Goal: Use online tool/utility: Utilize a website feature to perform a specific function

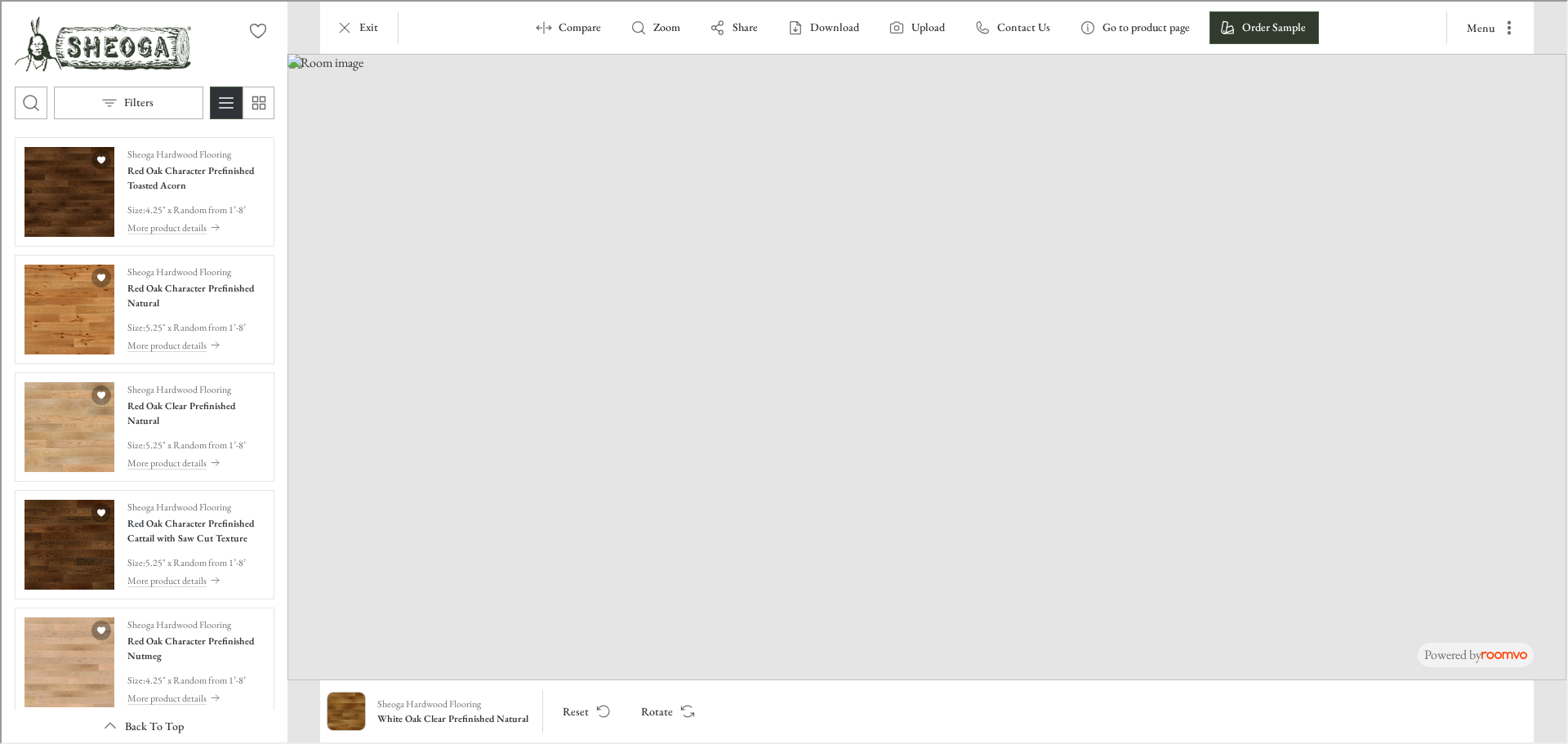
scroll to position [3436, 0]
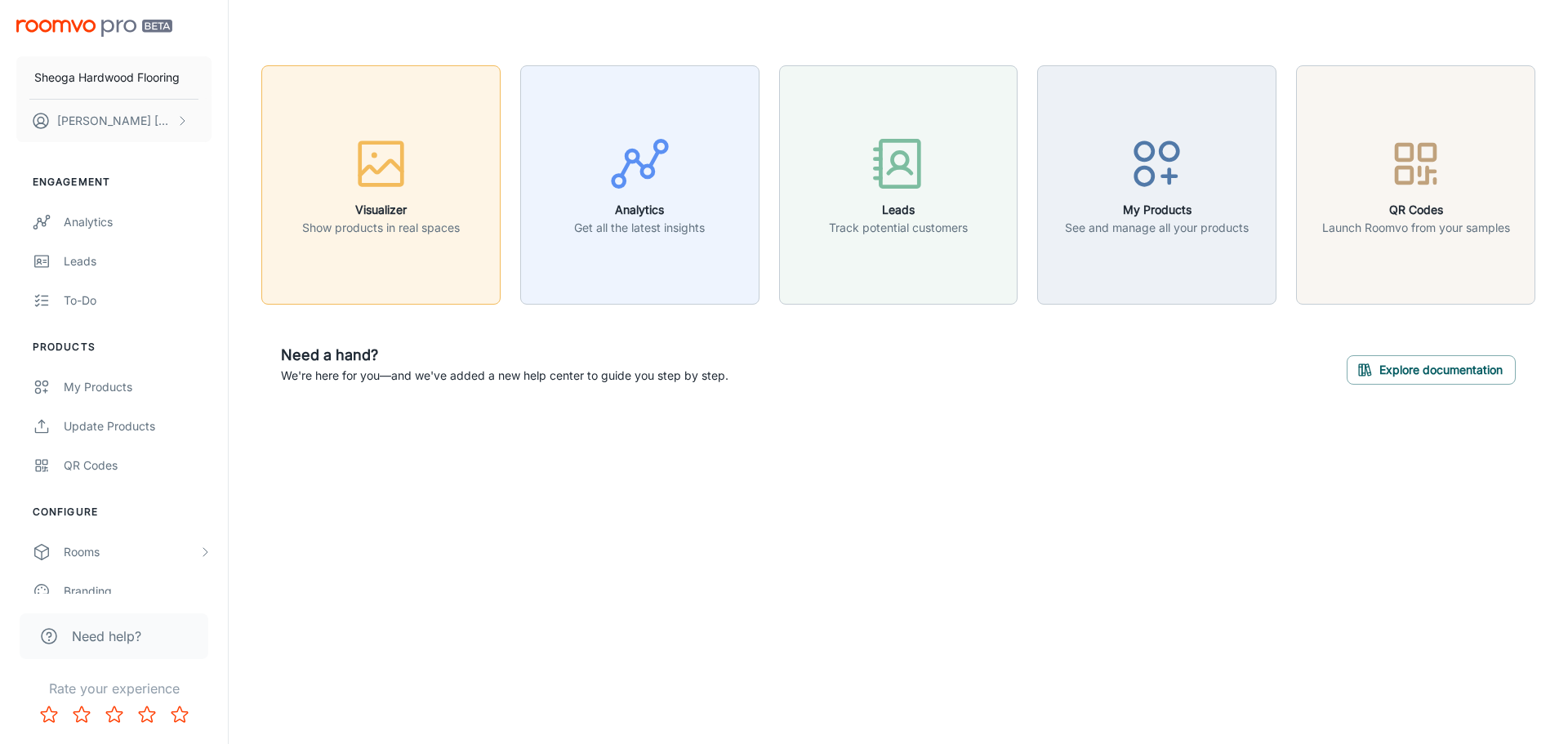
click at [379, 217] on h6 "Visualizer" at bounding box center [380, 209] width 157 height 18
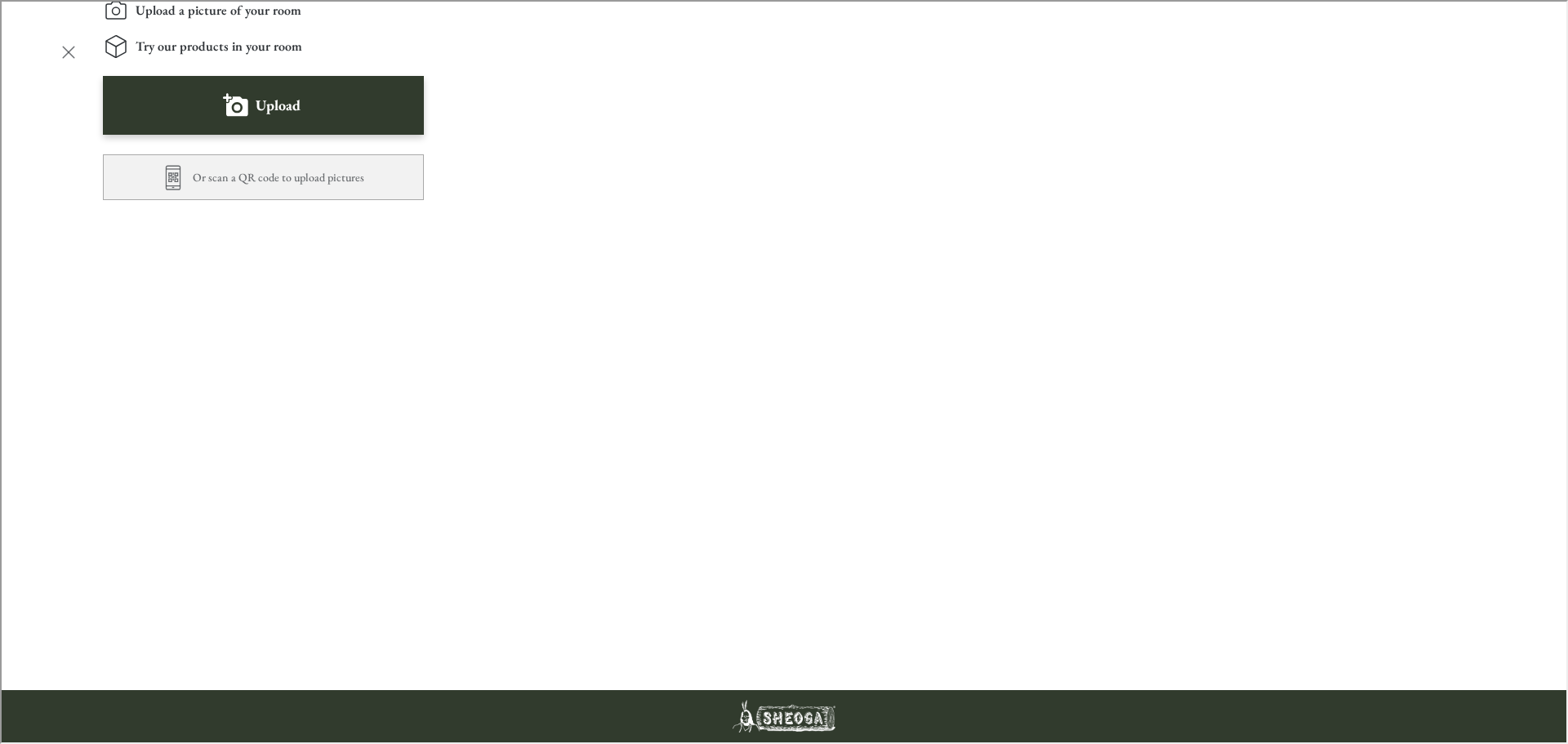
scroll to position [571, 0]
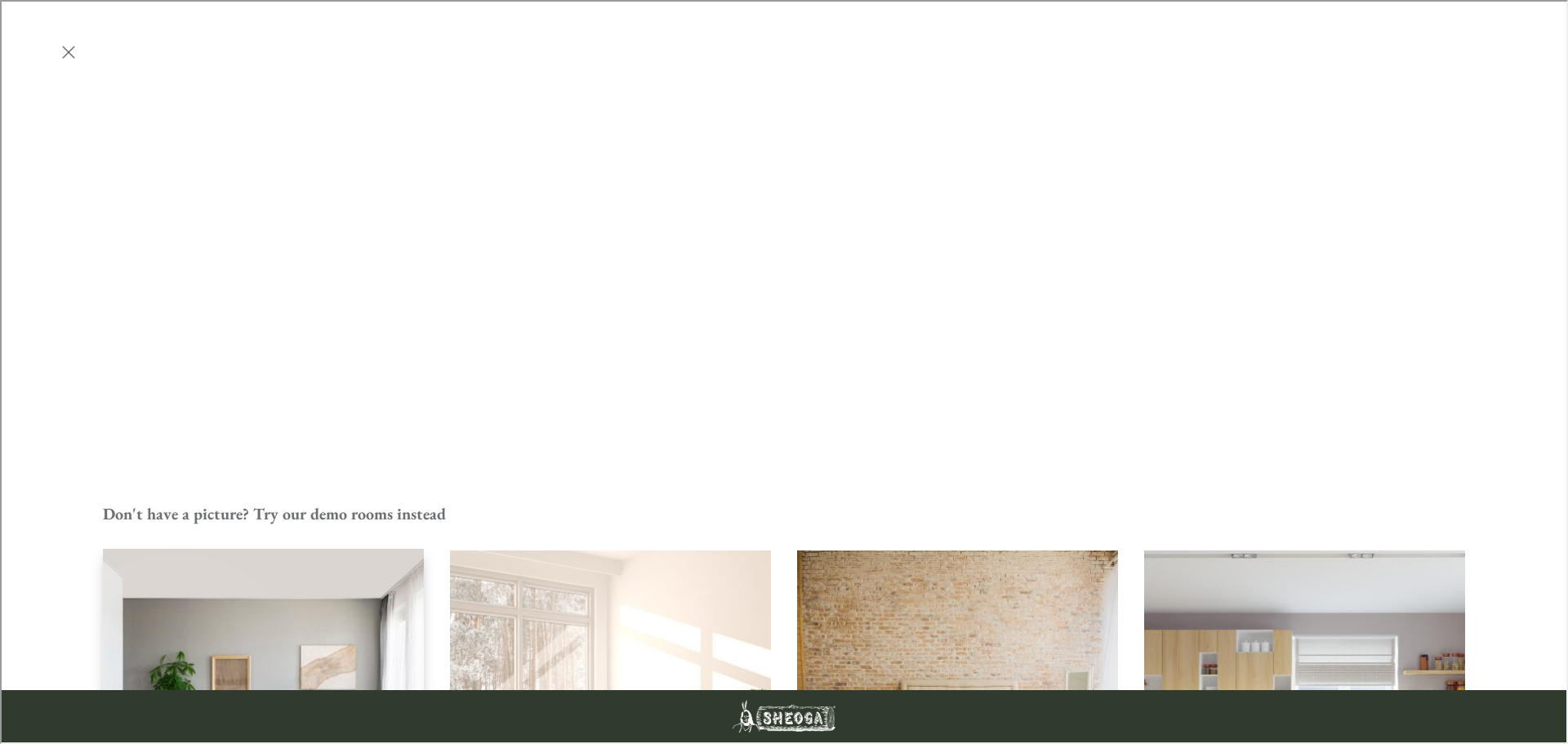
click at [290, 547] on img "Living Room" at bounding box center [263, 710] width 324 height 326
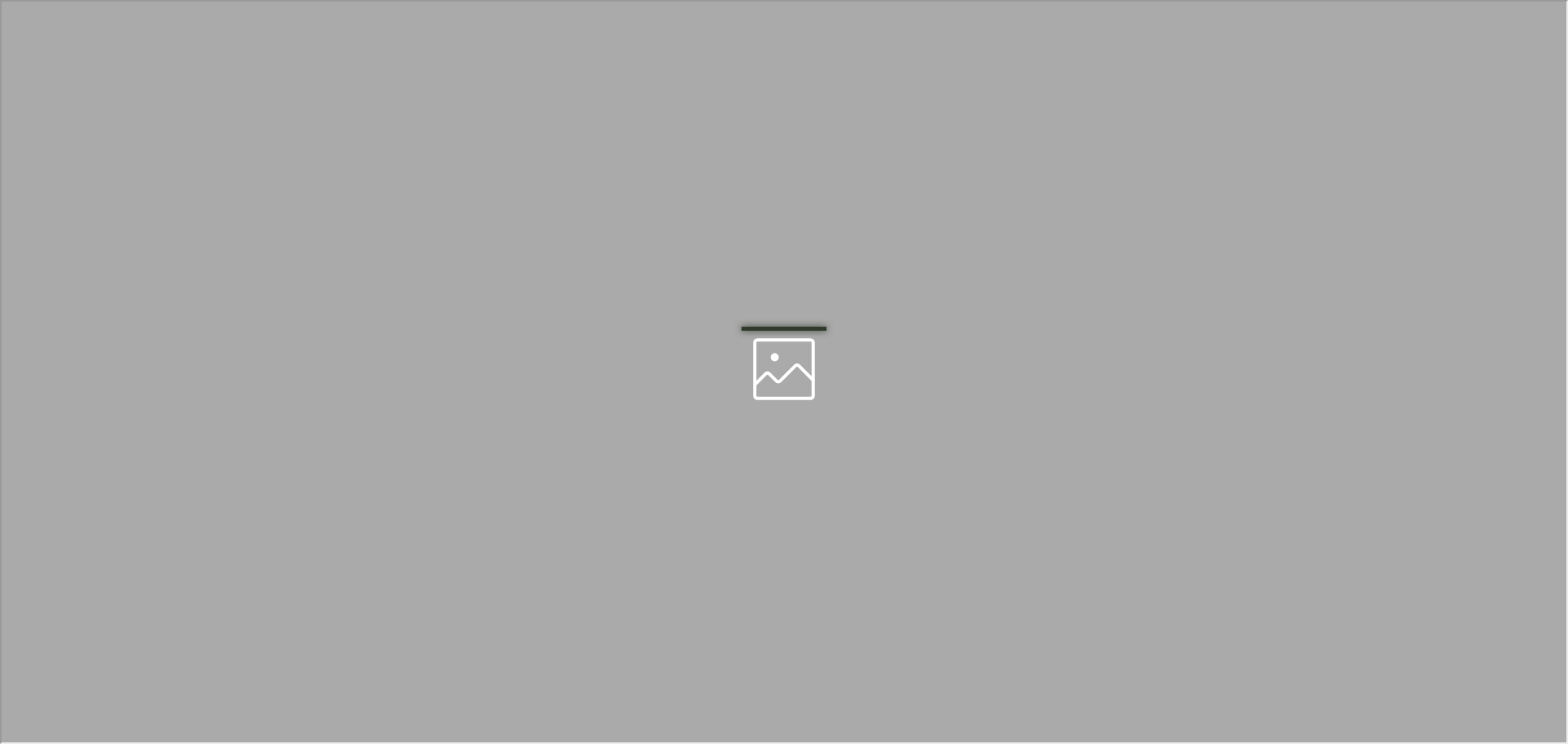
scroll to position [0, 0]
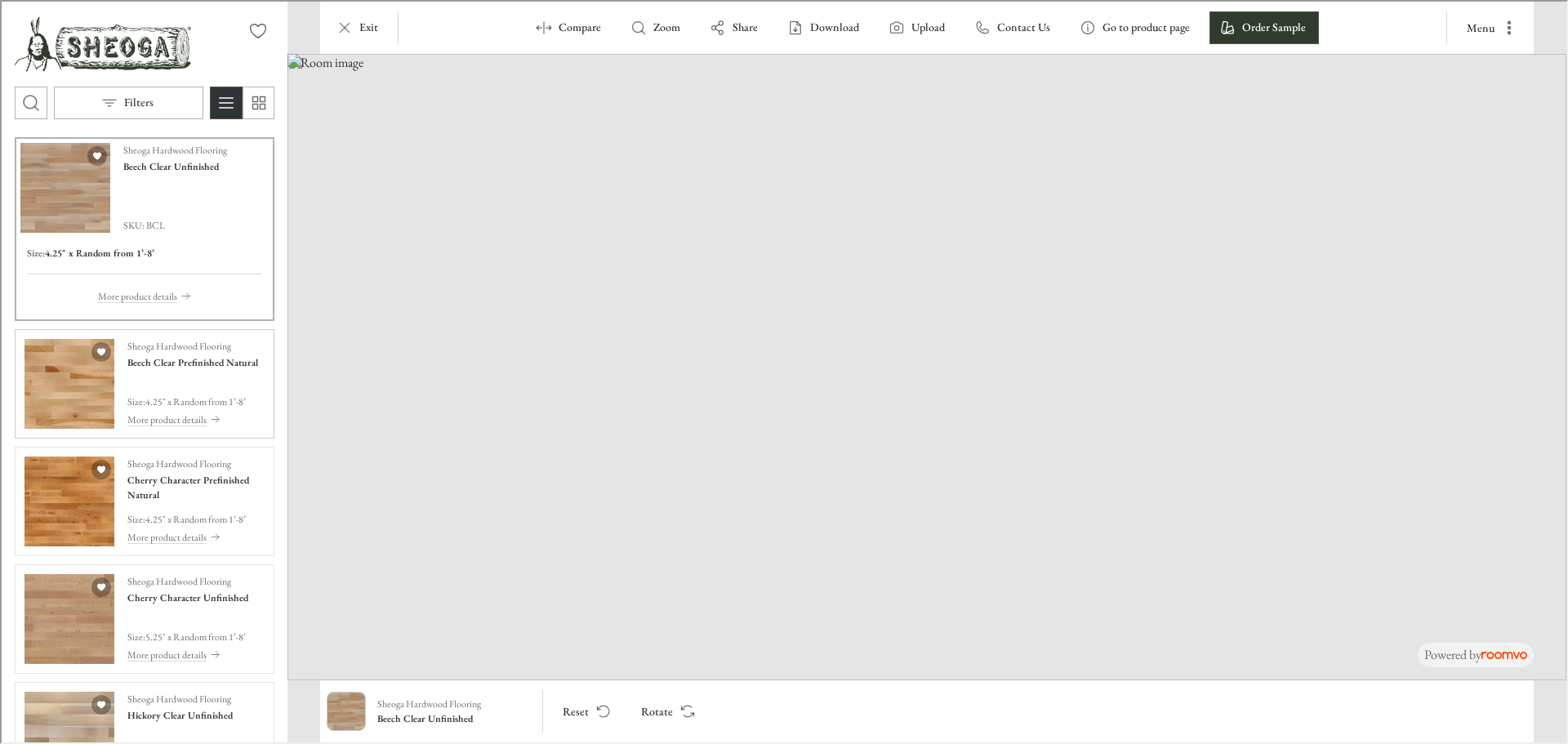
click at [75, 408] on img "See Beech Clear Prefinished Natural in the room" at bounding box center [68, 382] width 90 height 89
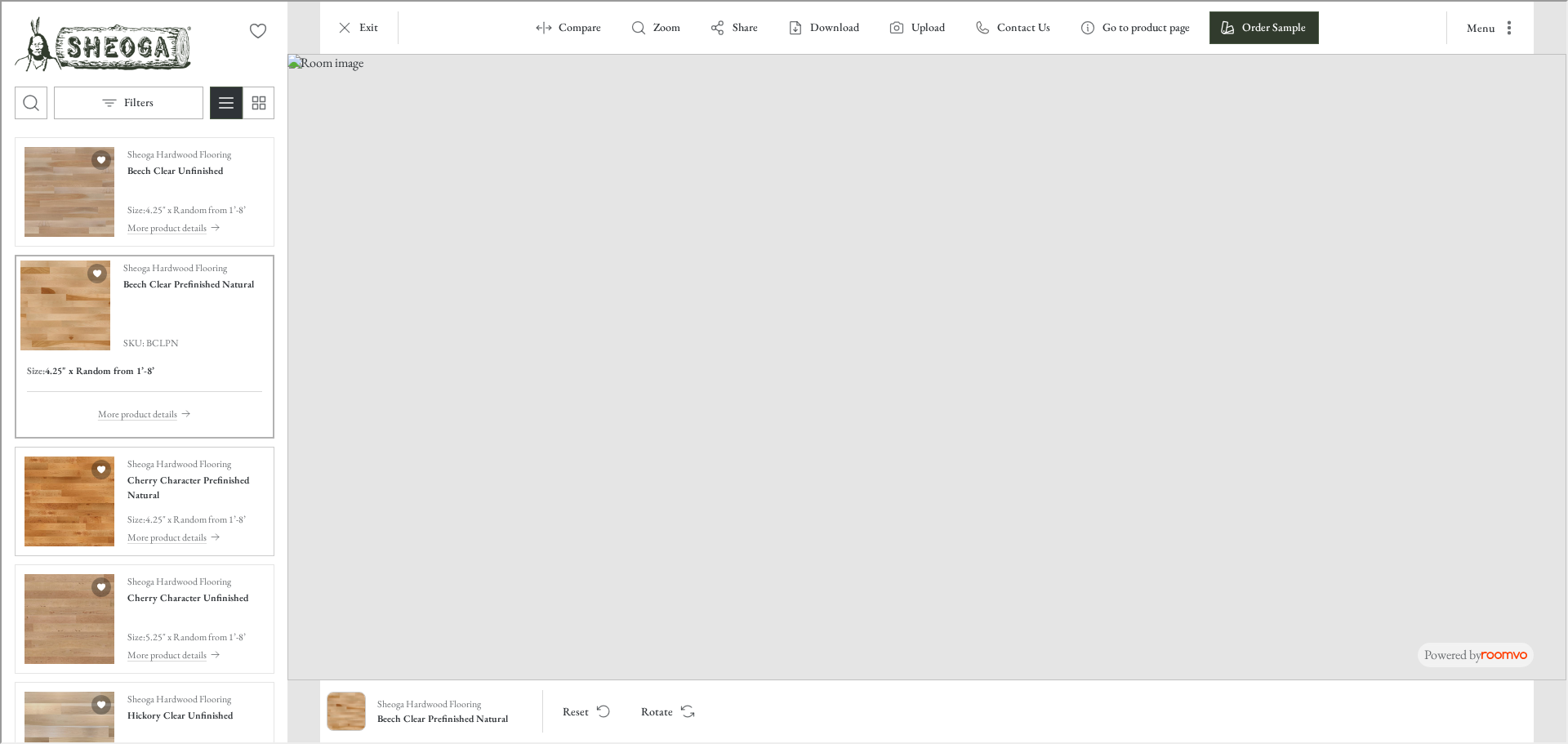
click at [76, 492] on img "See Cherry Character Prefinished Natural in the room" at bounding box center [68, 500] width 90 height 89
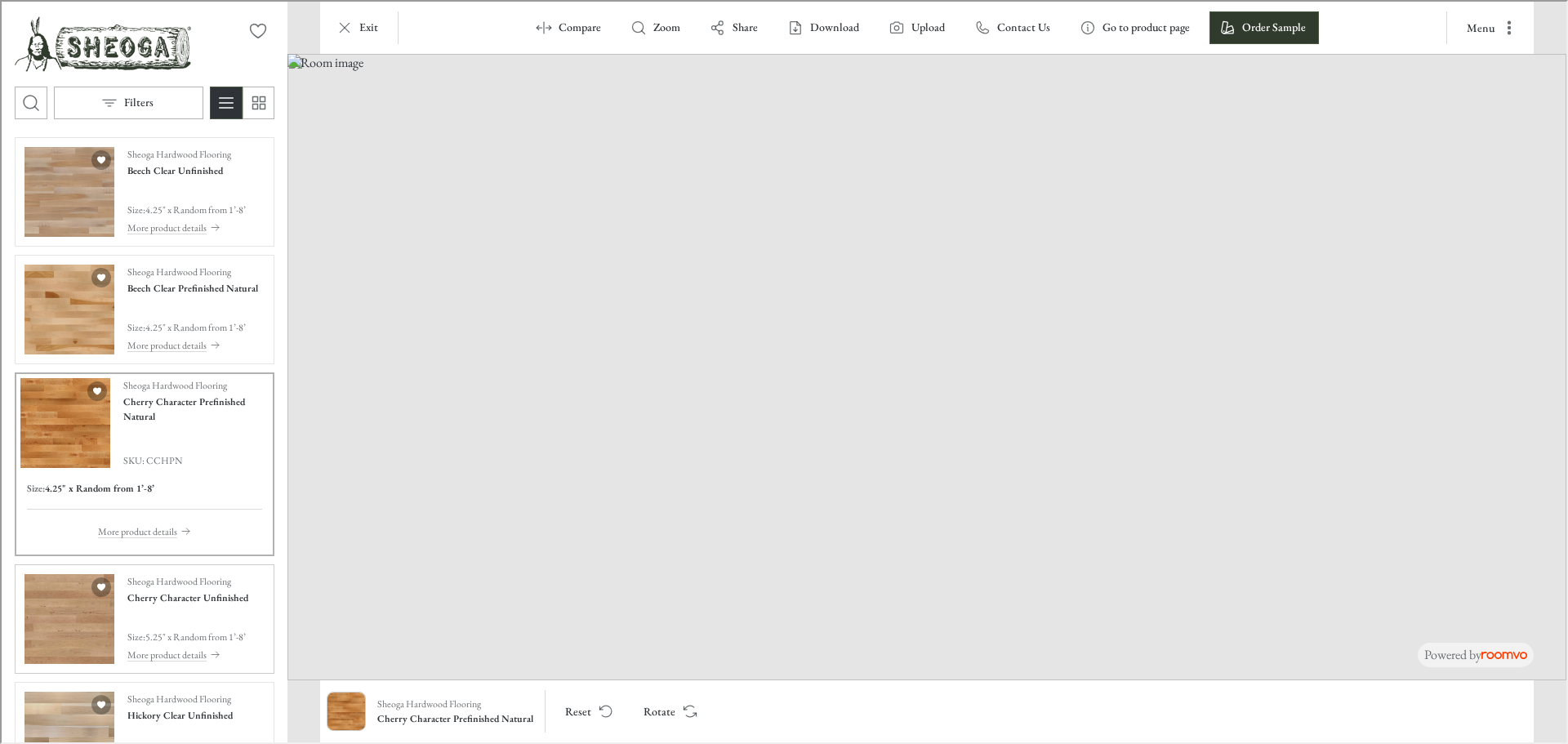
click at [60, 631] on img "See Cherry Character Unfinished in the room" at bounding box center [68, 617] width 90 height 89
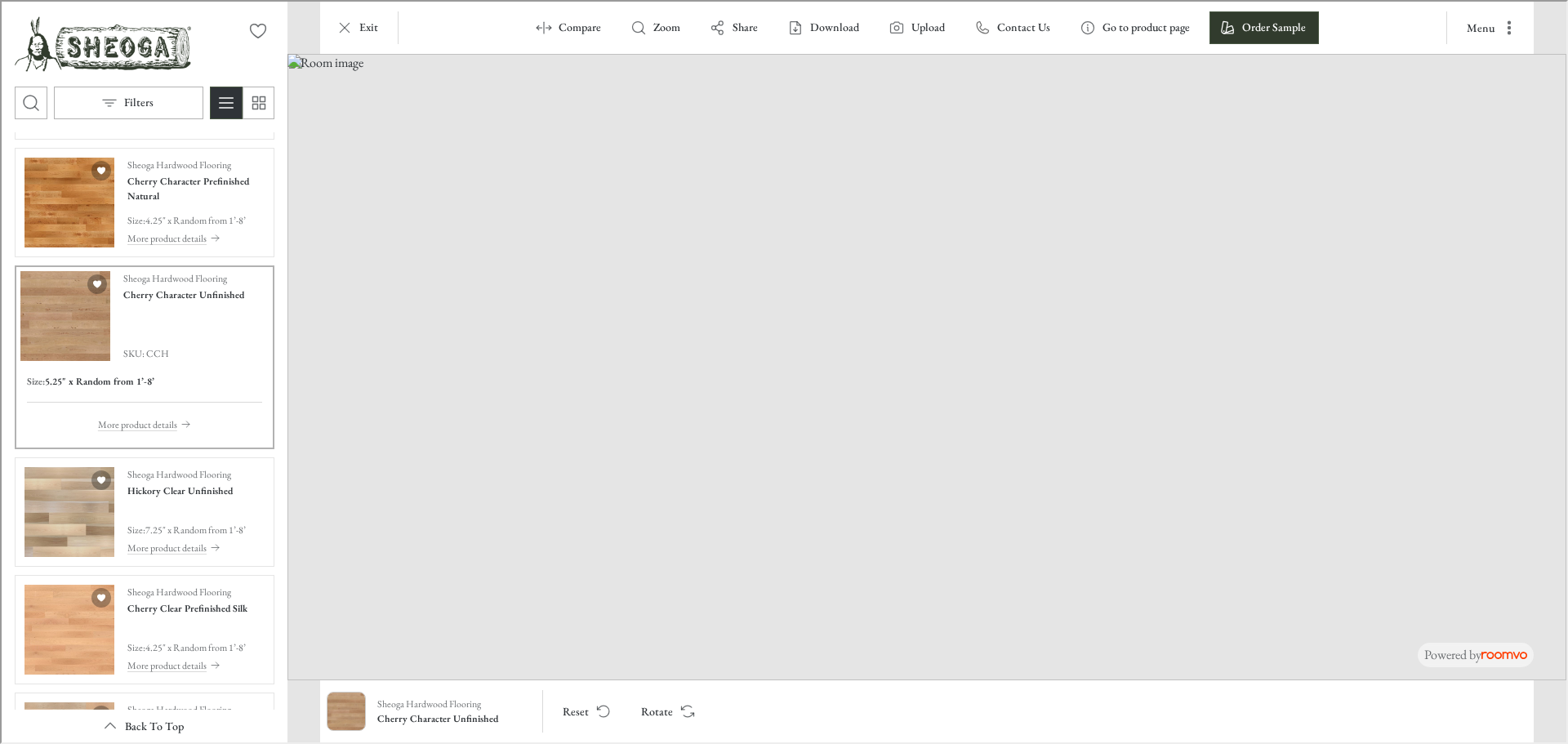
scroll to position [245, 0]
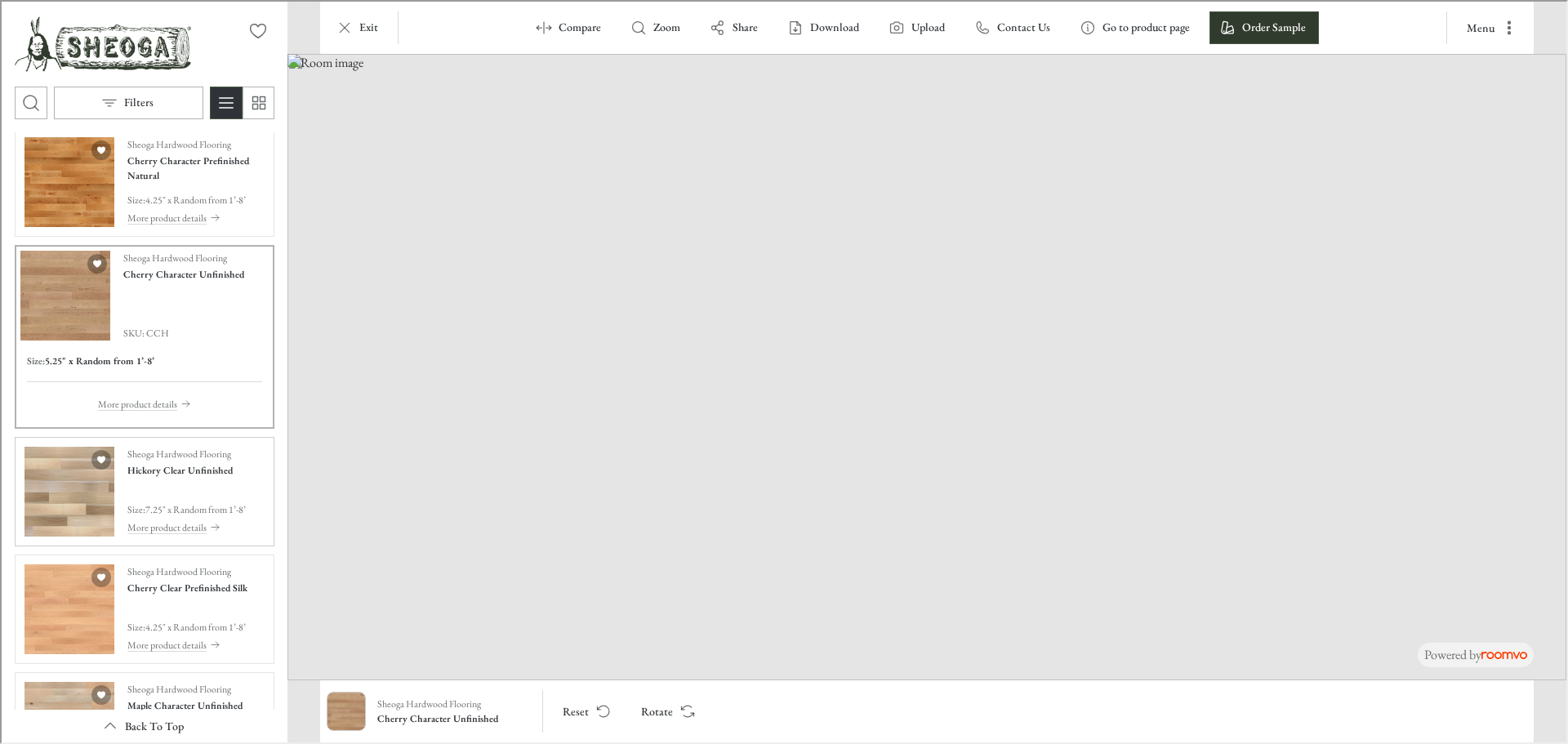
click at [56, 497] on img "See Hickory Clear Unfinished in the room" at bounding box center [68, 489] width 90 height 89
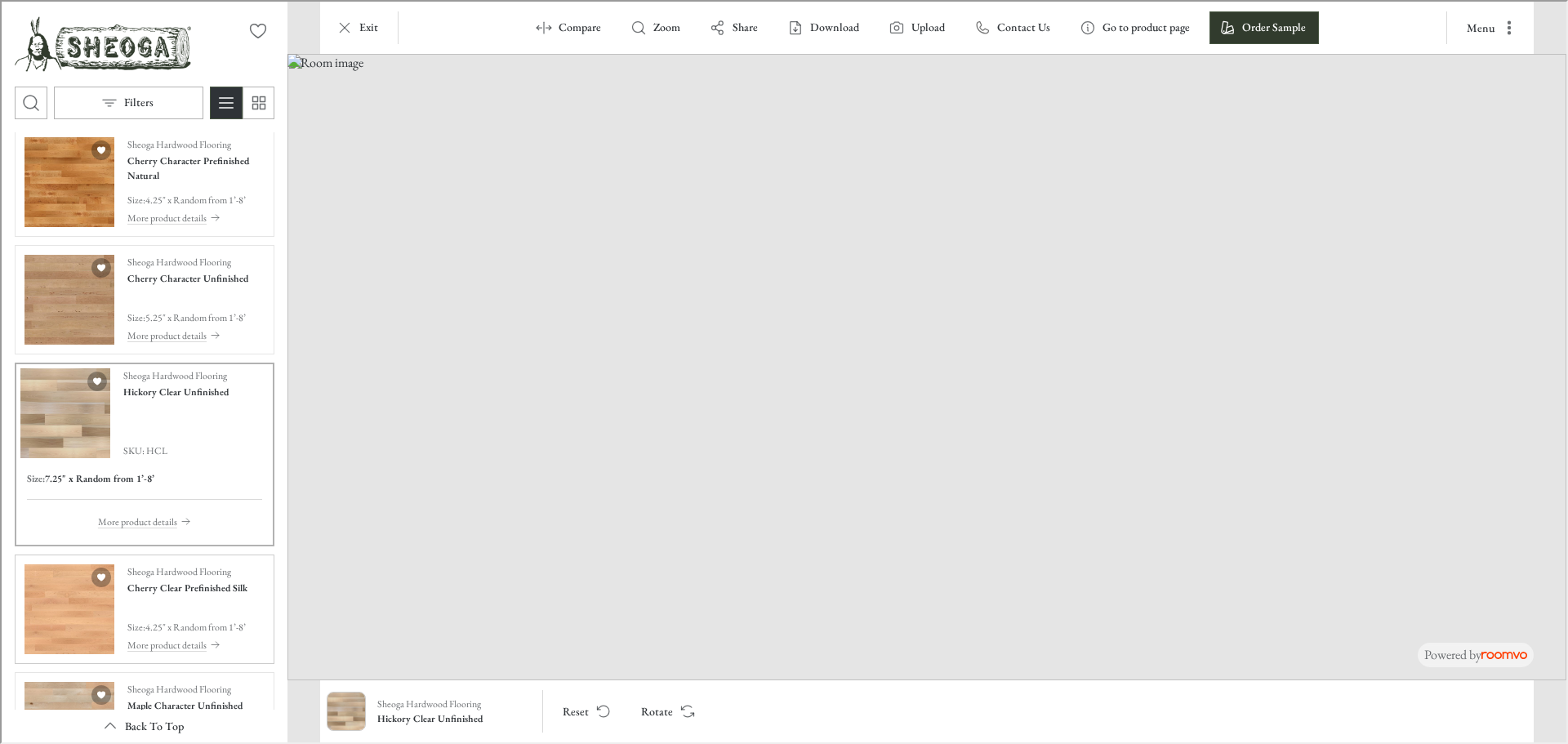
click at [67, 635] on img "See Cherry Clear Prefinished Silk in the room" at bounding box center [68, 607] width 90 height 89
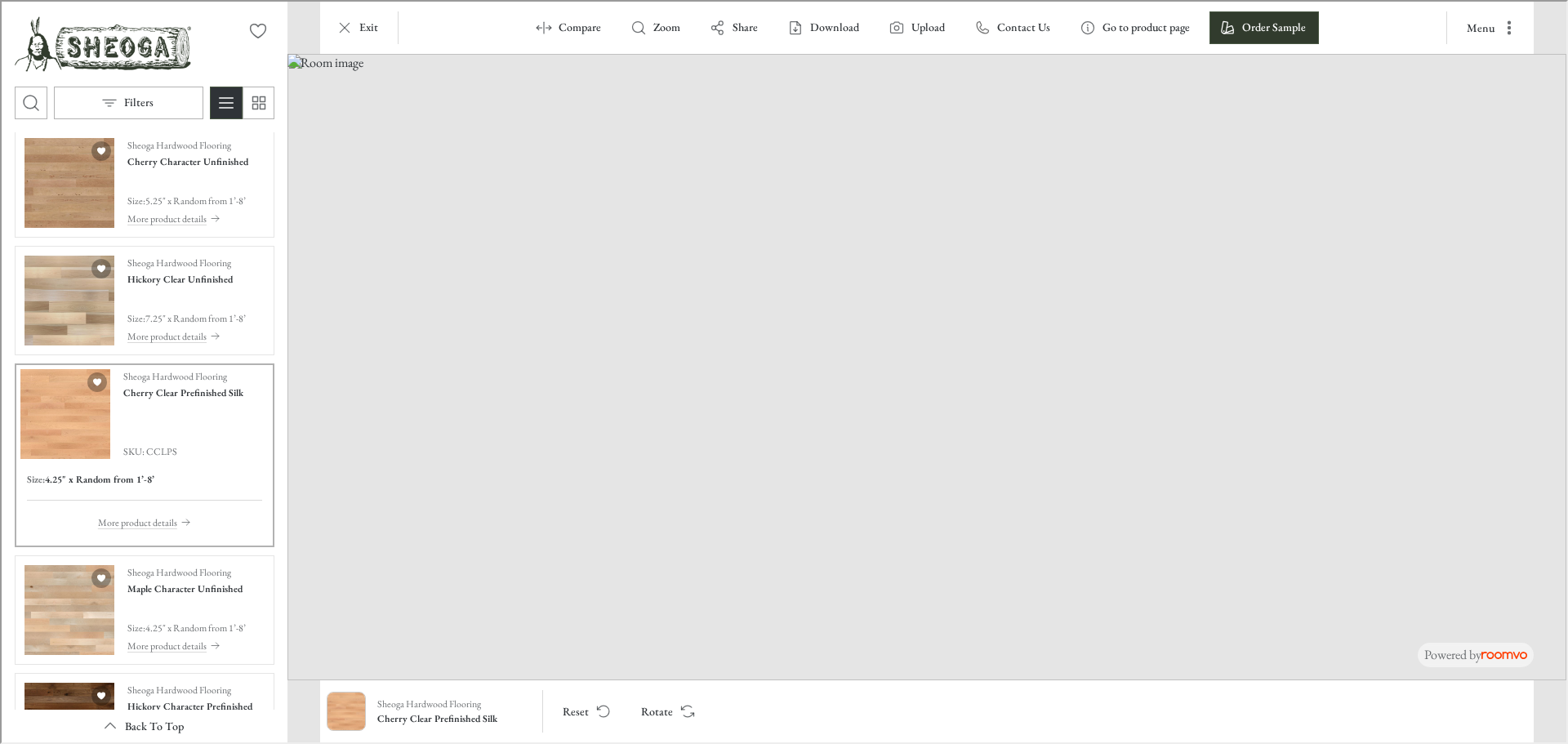
scroll to position [409, 0]
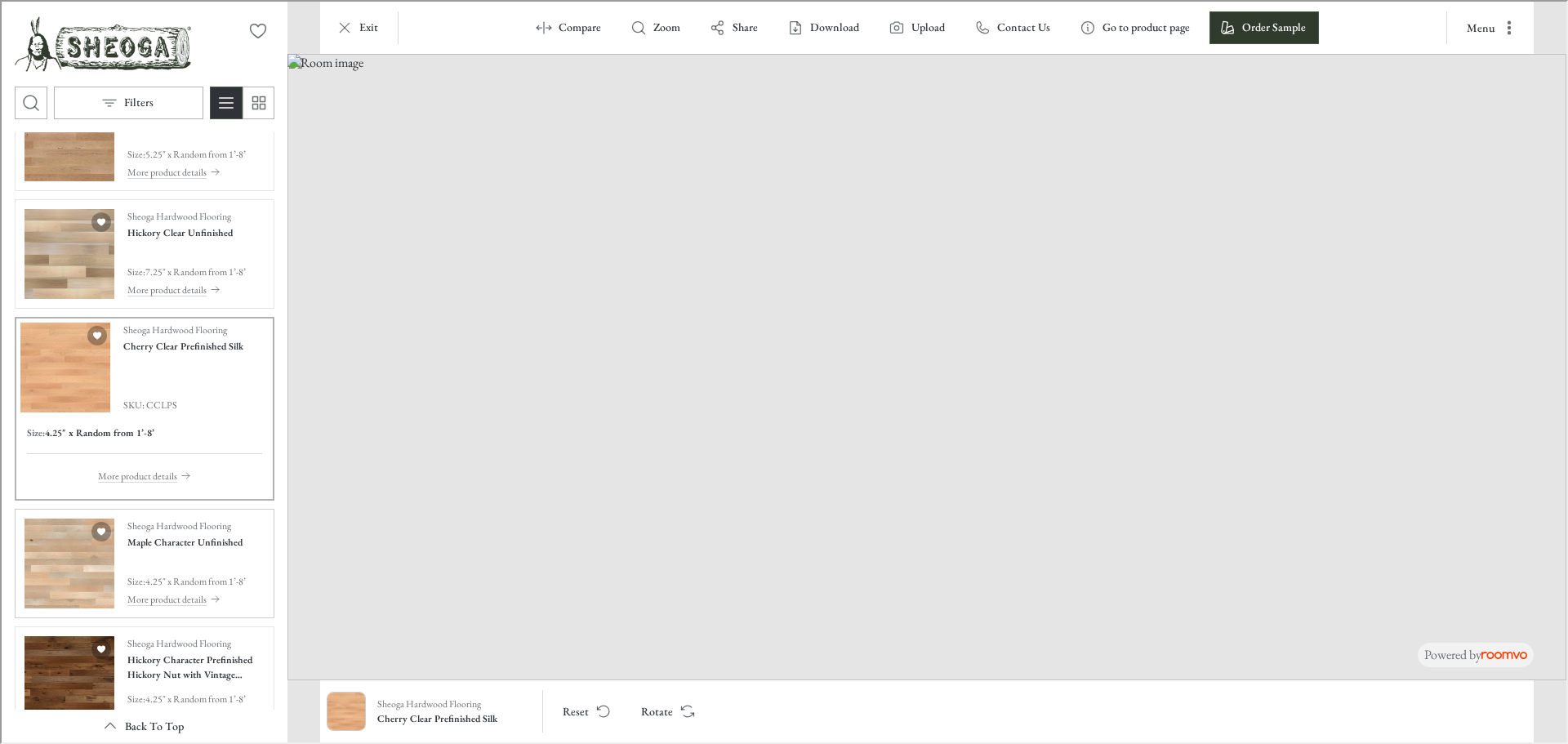
click at [74, 552] on img "See Maple Character Unfinished in the room" at bounding box center [68, 562] width 90 height 89
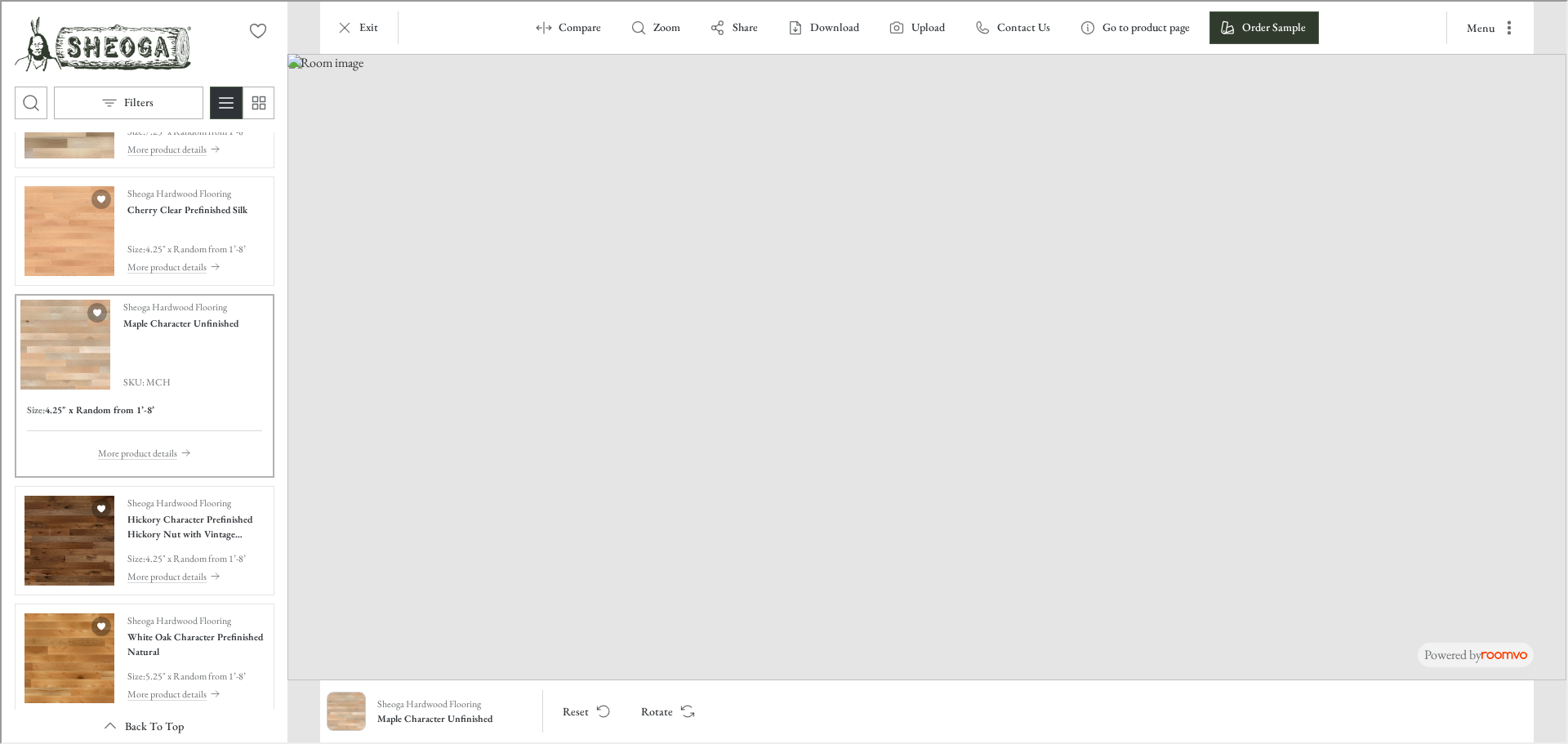
scroll to position [571, 0]
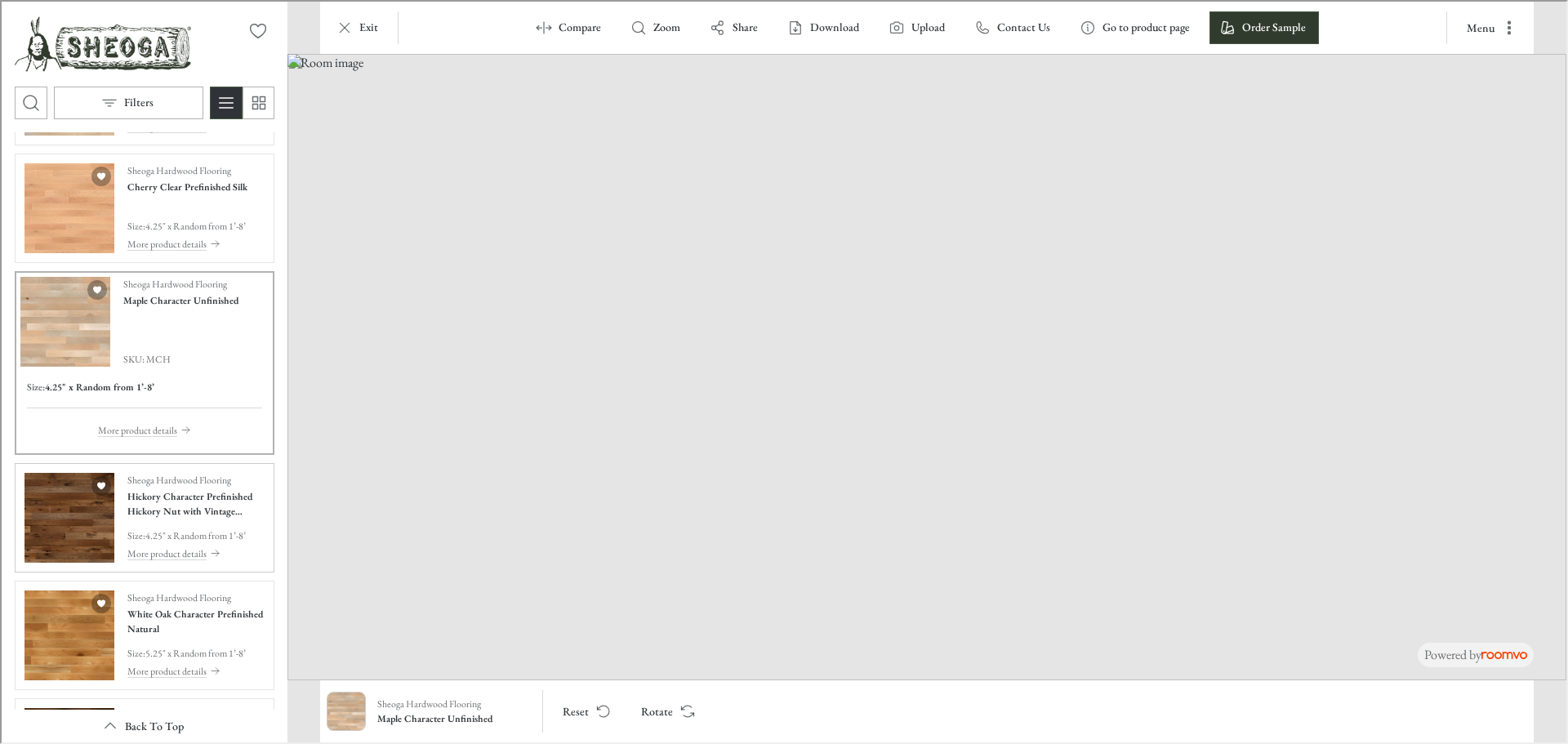
click at [46, 515] on img "See Hickory Character Prefinished Hickory Nut with Vintage Charm Texture in the…" at bounding box center [68, 516] width 90 height 89
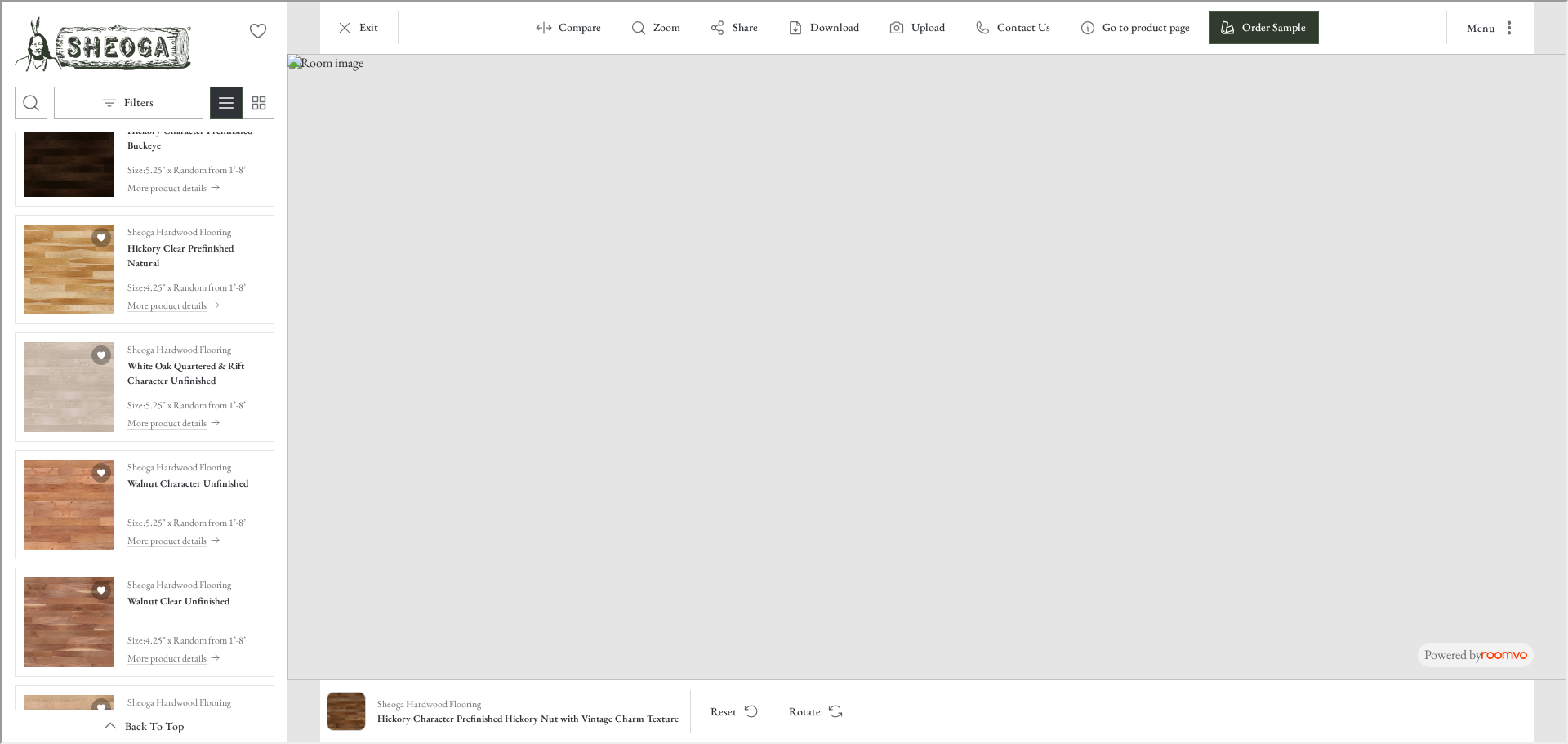
scroll to position [1959, 0]
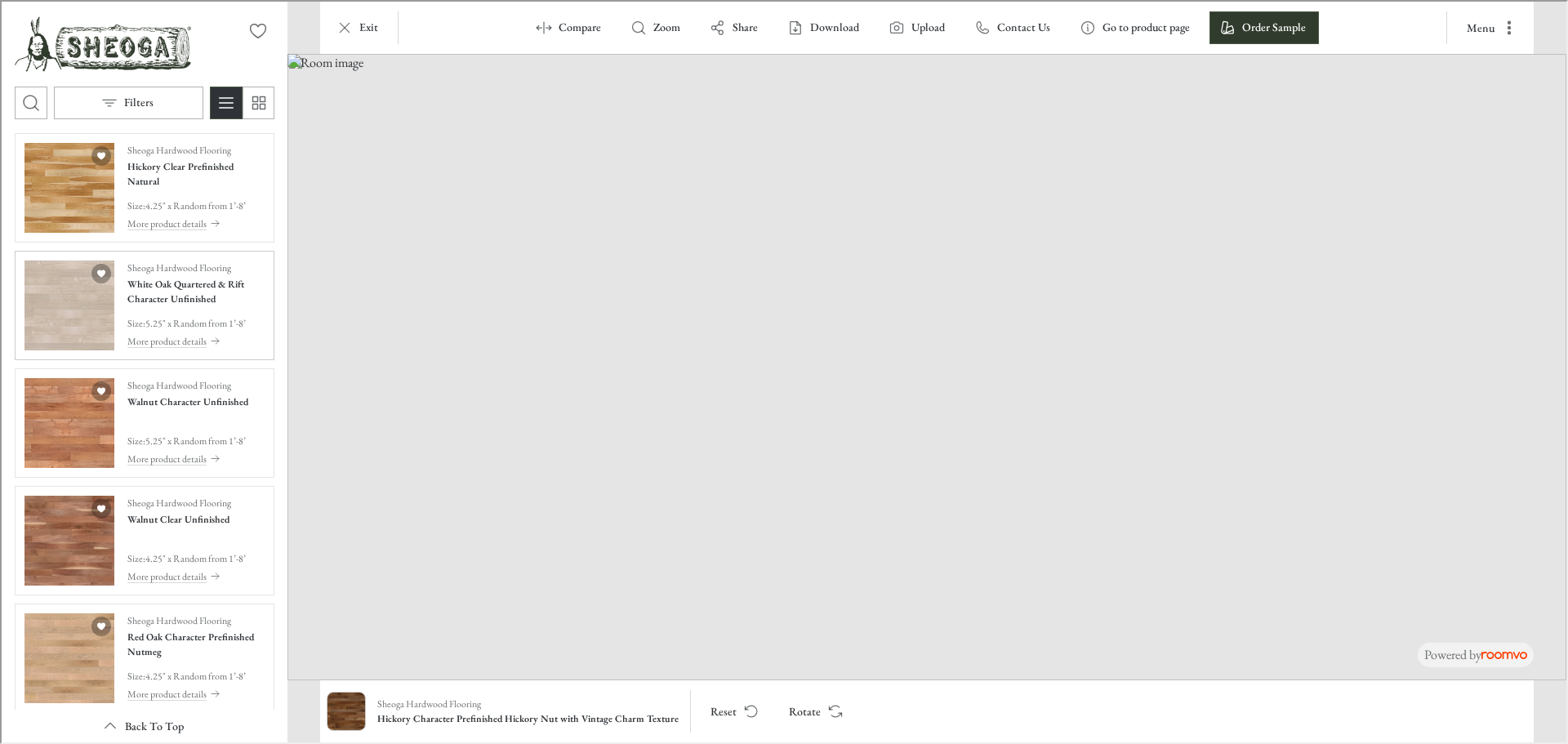
click at [74, 292] on img "See White Oak Quartered & Rift Character Unfinished in the room" at bounding box center [68, 304] width 90 height 89
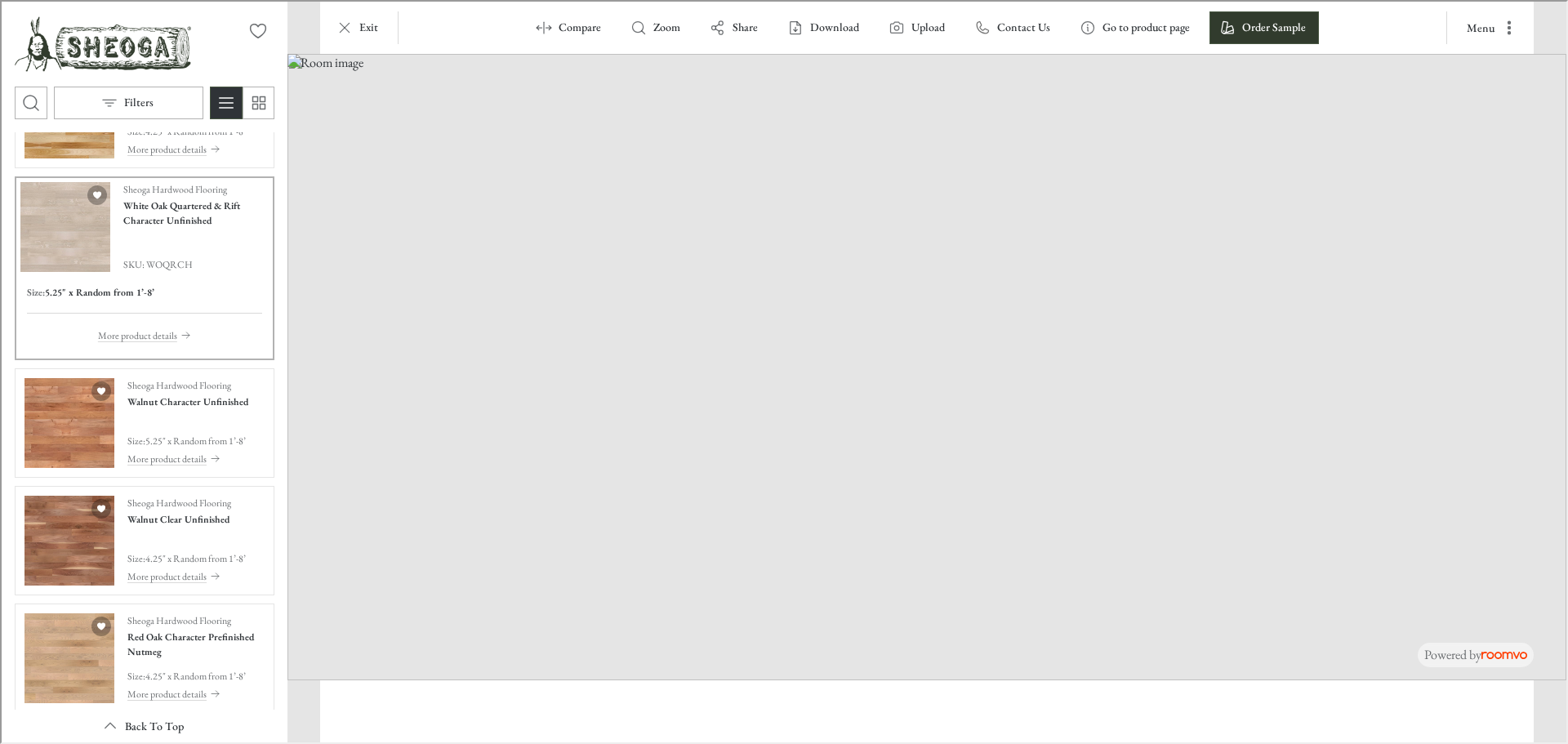
scroll to position [1885, 0]
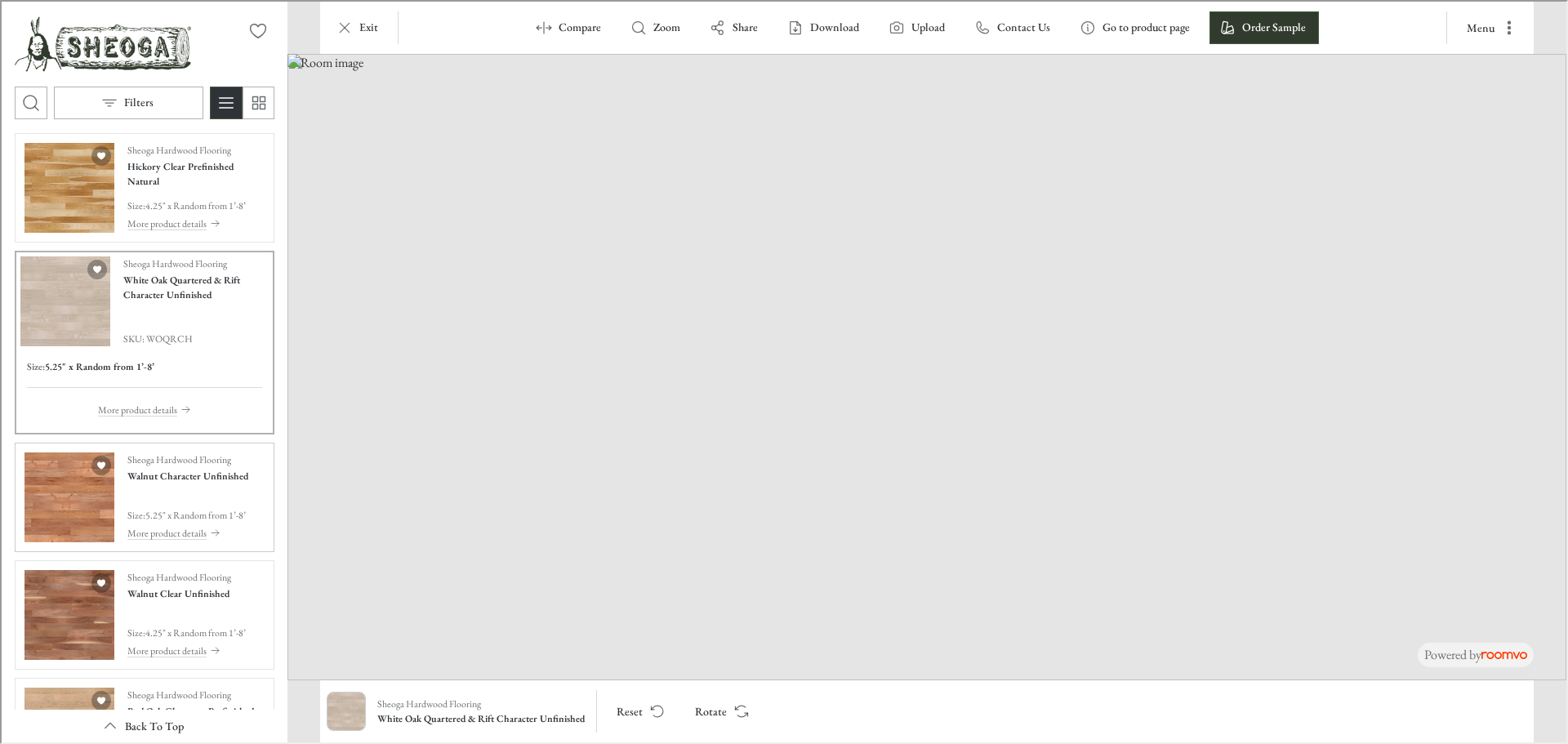
click at [63, 500] on img "See Walnut Character Unfinished in the room" at bounding box center [68, 495] width 90 height 89
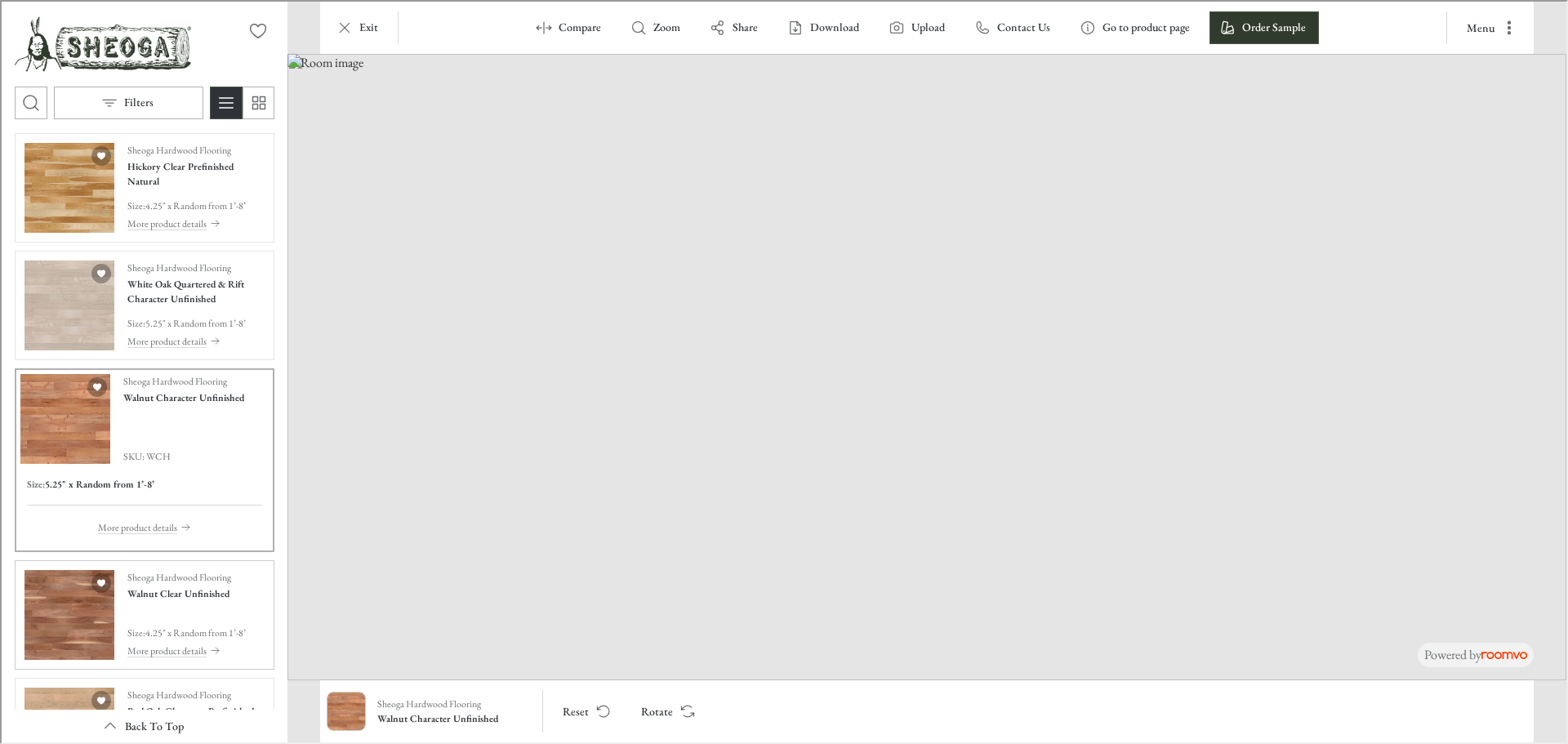
click at [36, 612] on img "See Walnut Clear Unfinished in the room" at bounding box center [68, 613] width 90 height 89
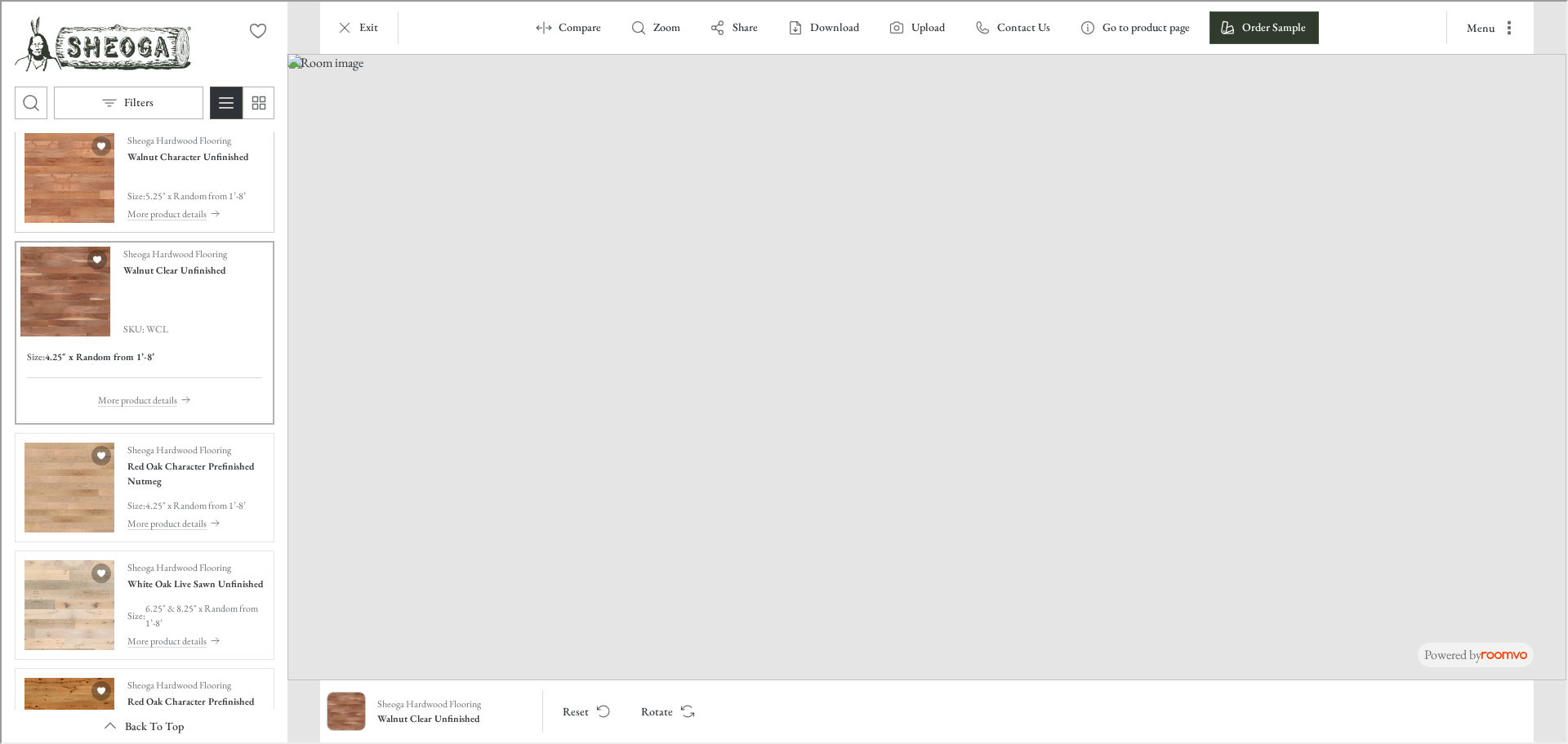
scroll to position [2211, 0]
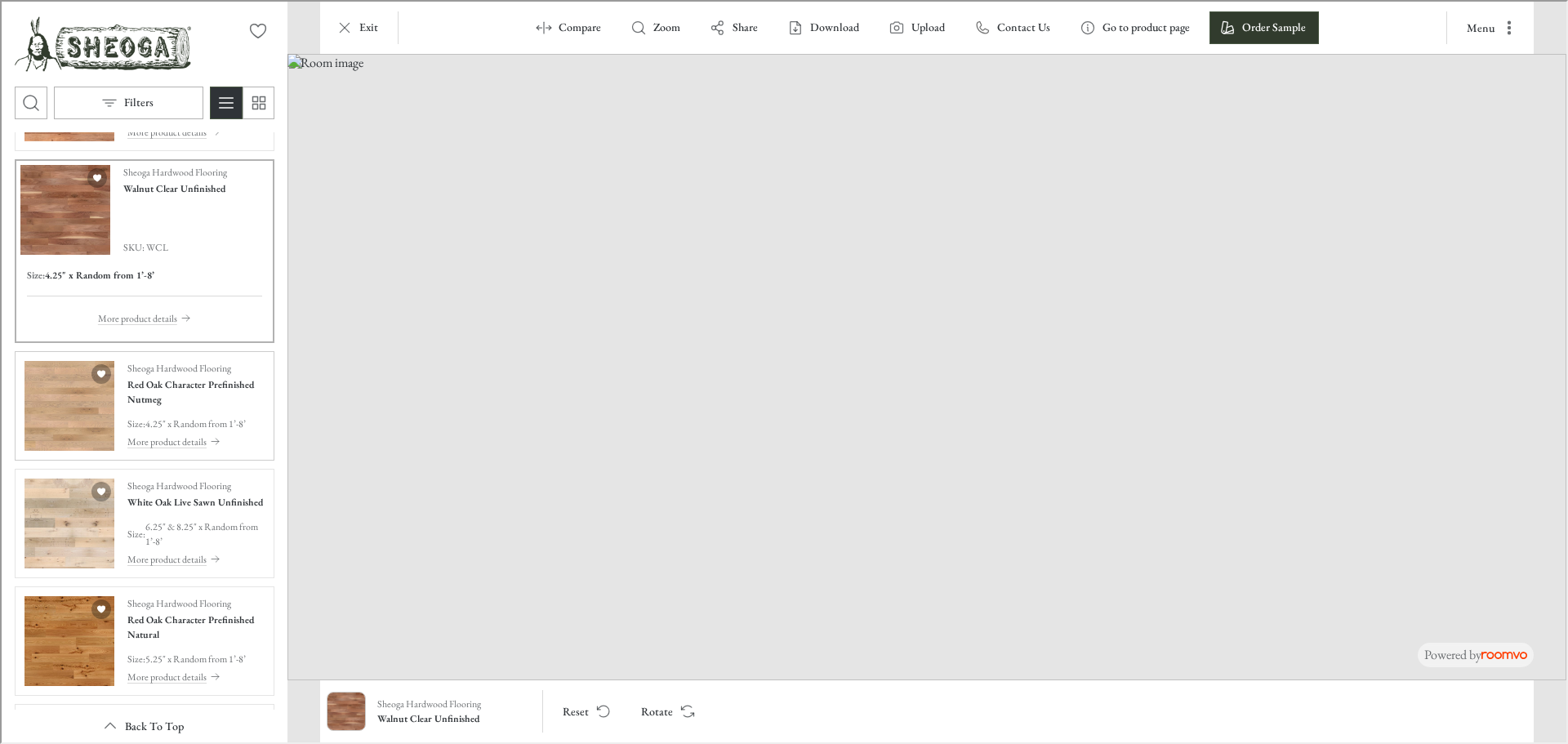
click at [53, 429] on img "See Red Oak Character Prefinished Nutmeg in the room" at bounding box center [68, 404] width 90 height 89
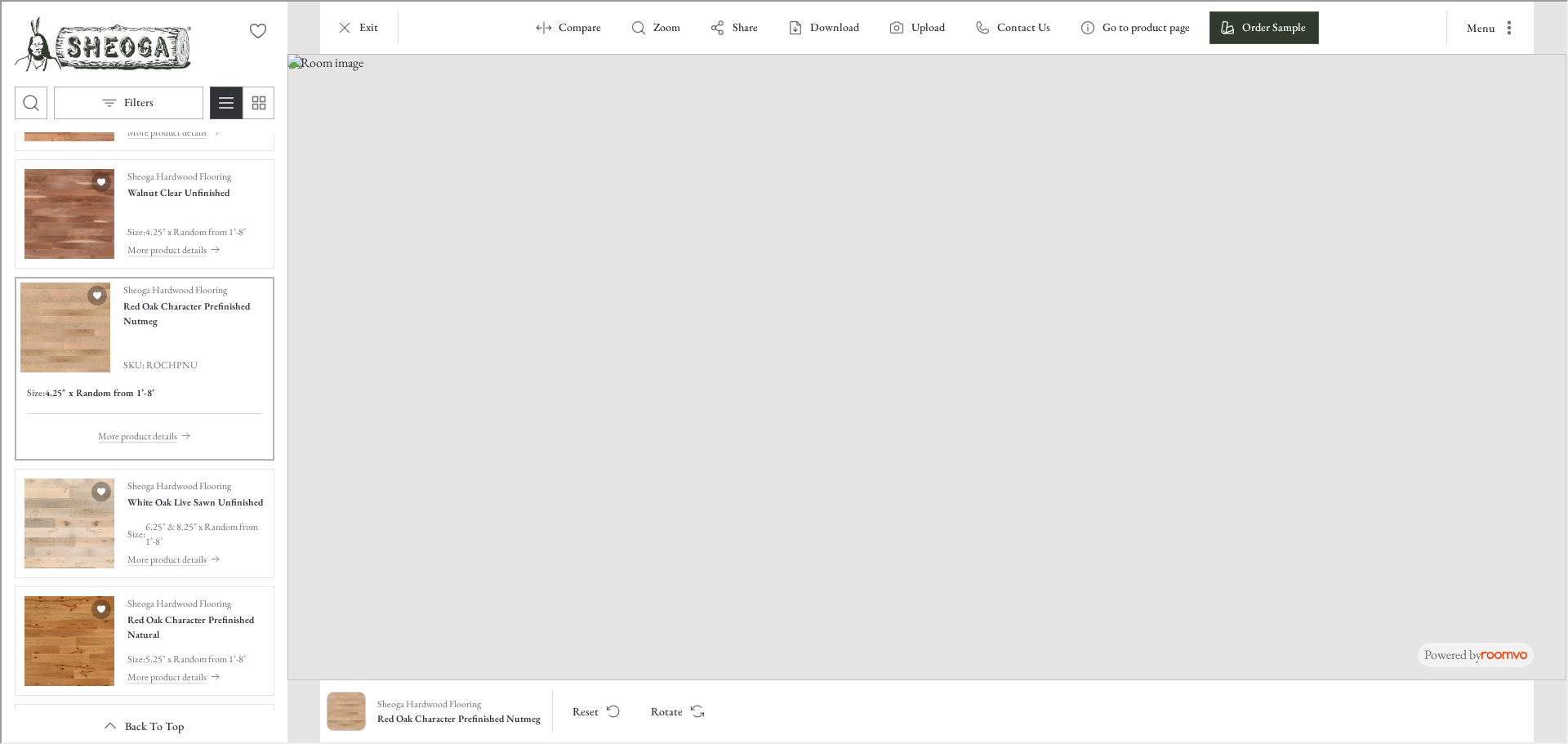
scroll to position [2293, 0]
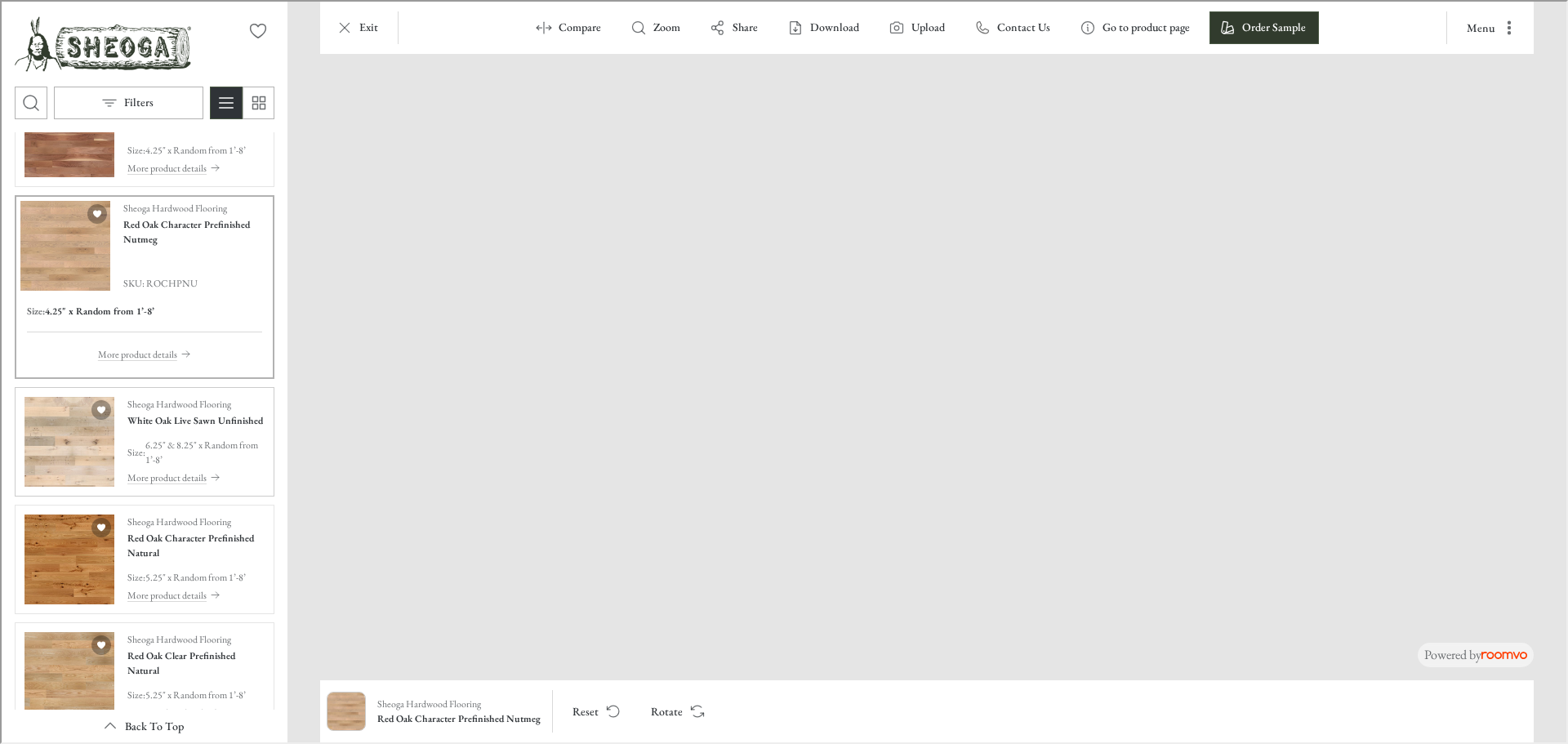
click at [52, 461] on img "See White Oak Live Sawn Unfinished in the room" at bounding box center [68, 440] width 90 height 89
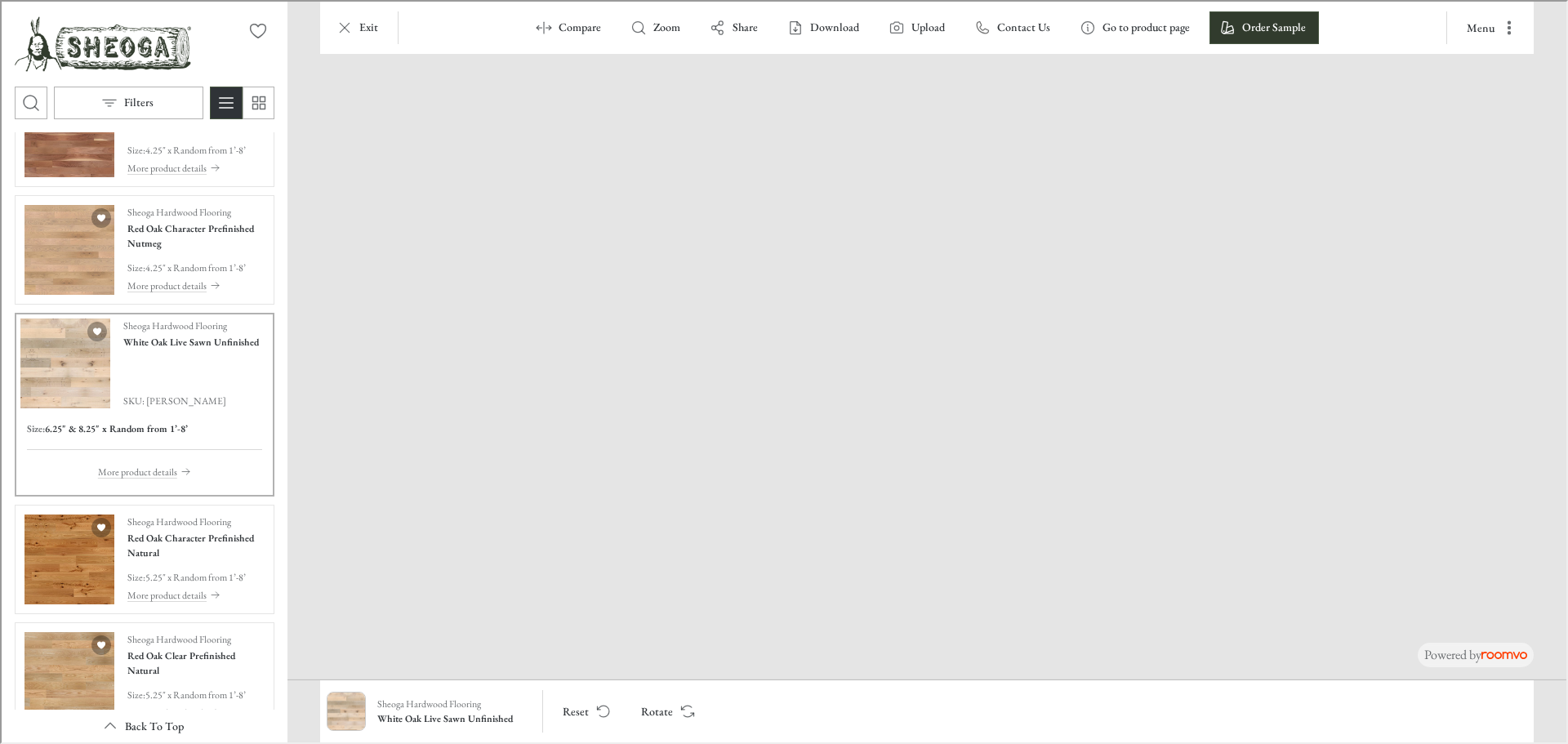
drag, startPoint x: 835, startPoint y: 575, endPoint x: 819, endPoint y: 434, distance: 141.9
click at [819, 434] on img at bounding box center [924, 311] width 1502 height 735
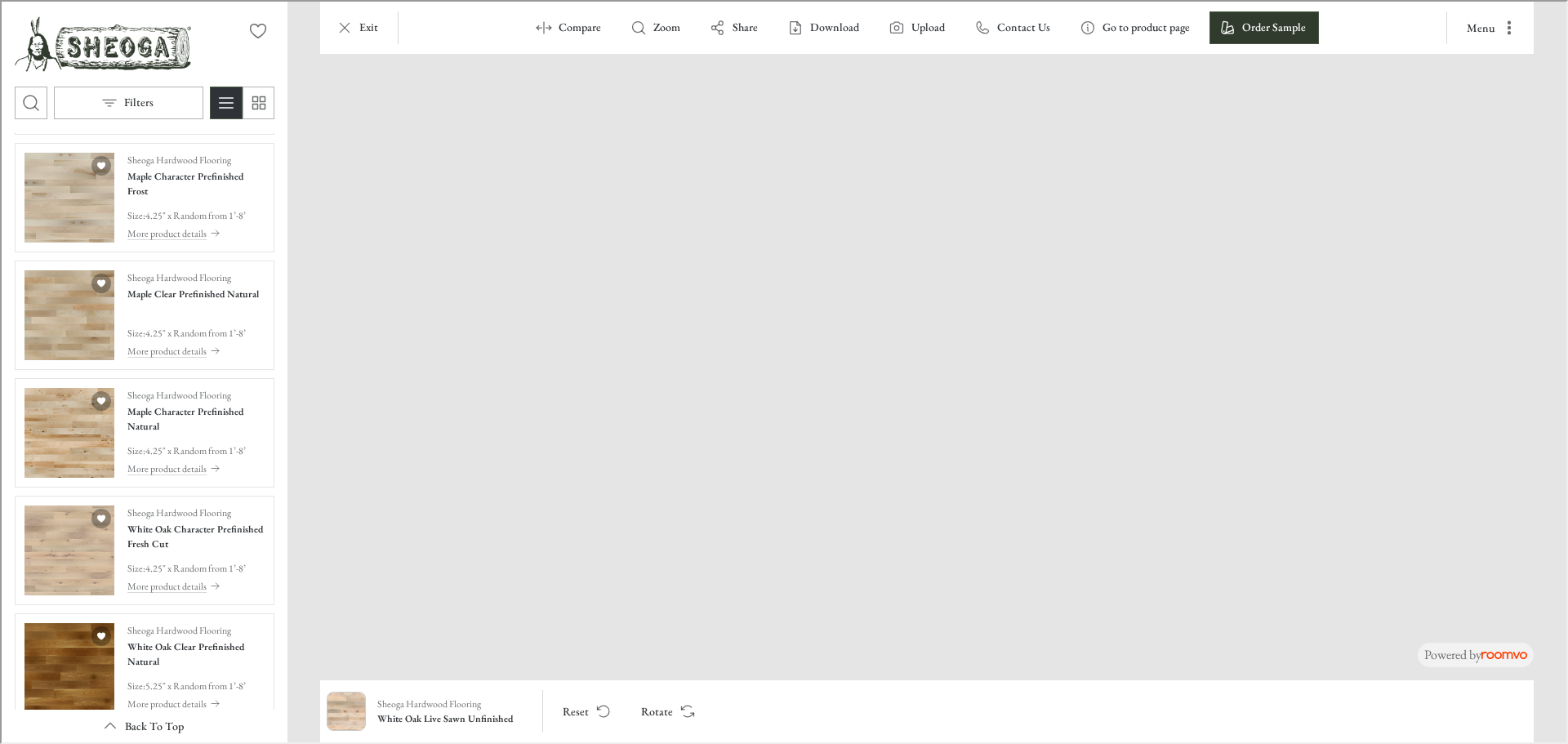
scroll to position [3499, 0]
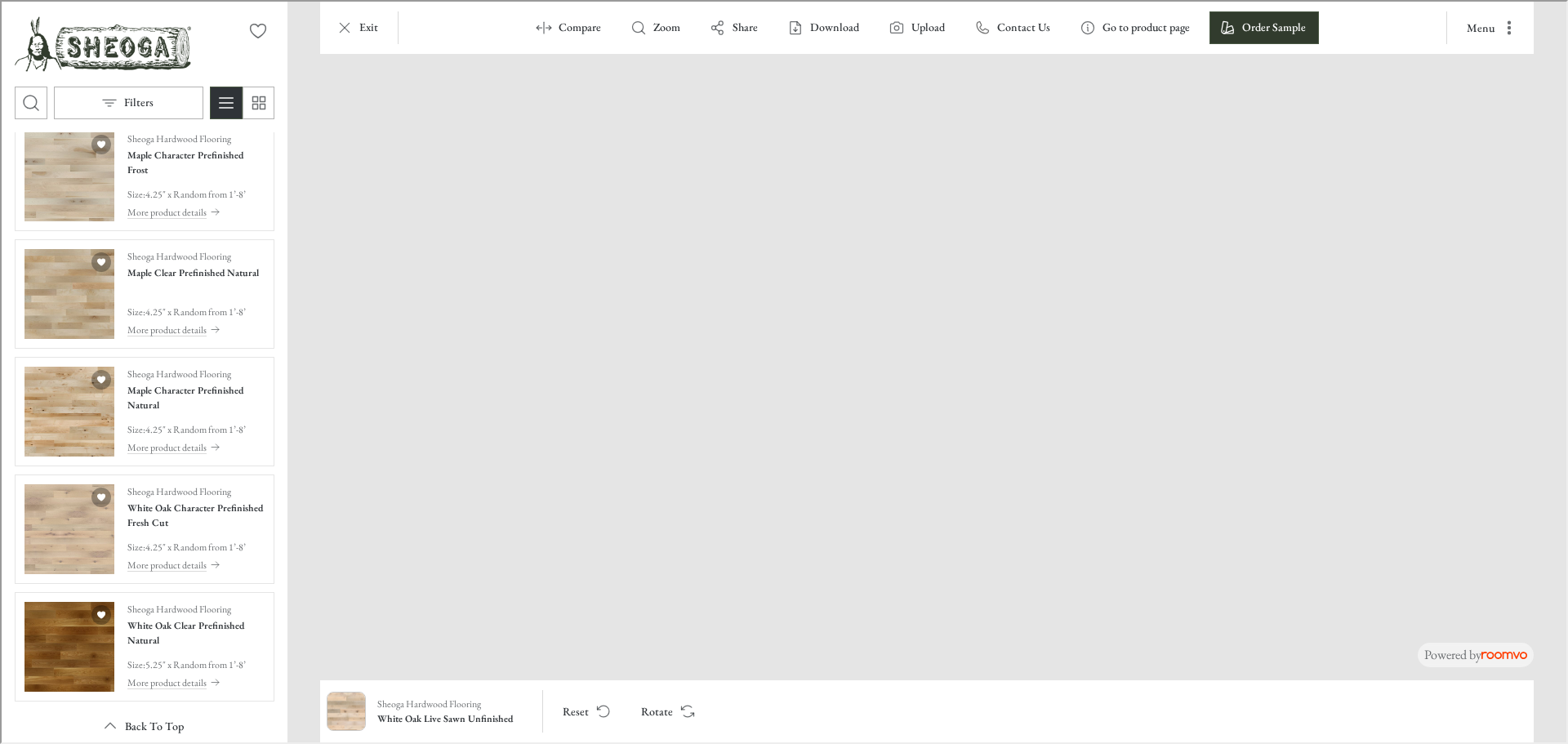
click at [8, 483] on div "Sheoga Hardwood Flooring Beech Clear Unfinished Size : 4.25" x Random from 1’-8…" at bounding box center [143, 435] width 286 height 610
click at [65, 673] on img "See White Oak Clear Prefinished Natural in the room" at bounding box center [68, 645] width 90 height 89
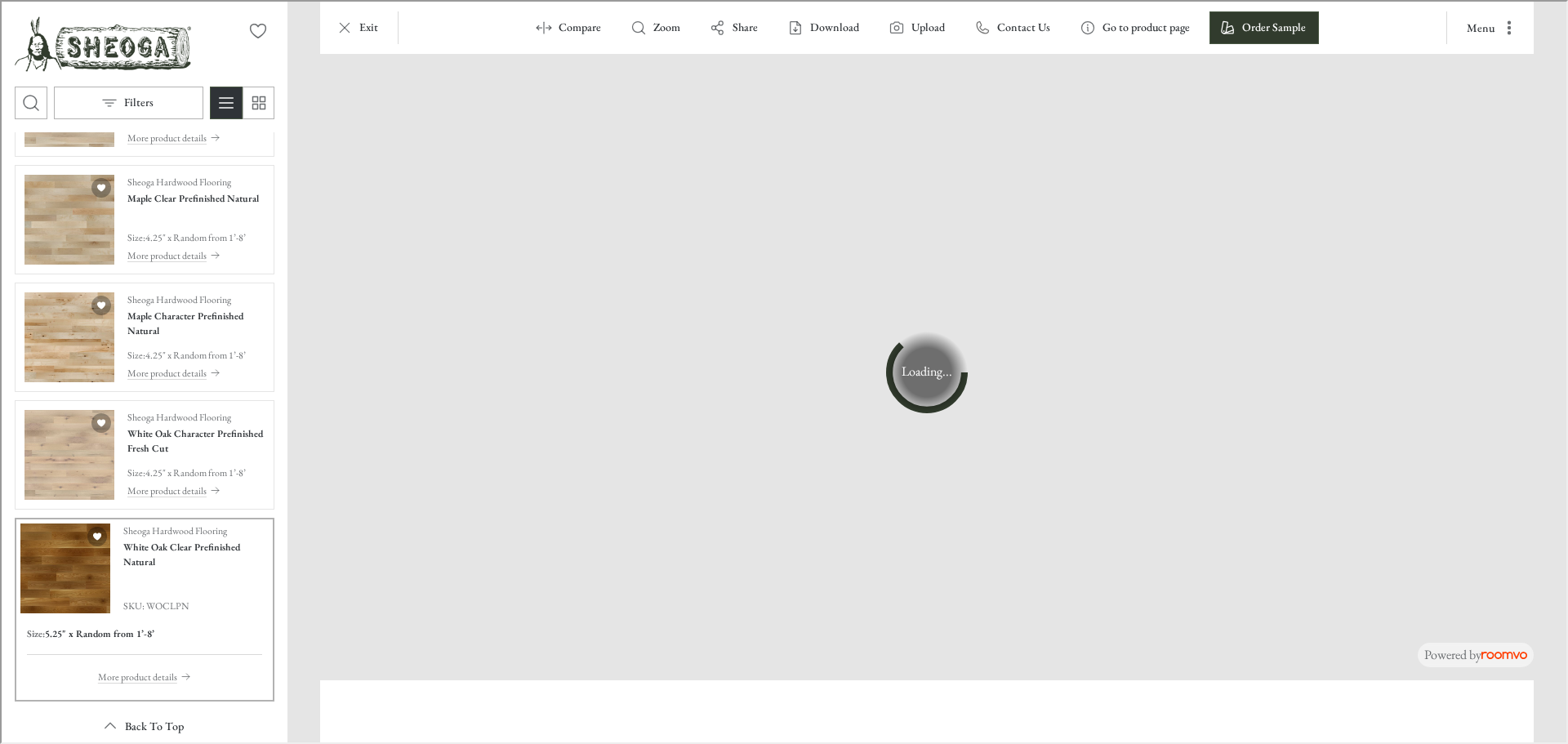
scroll to position [3436, 0]
